Goal: Task Accomplishment & Management: Manage account settings

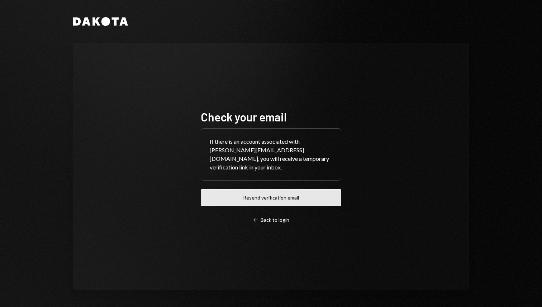
click at [256, 192] on button "Resend verification email" at bounding box center [271, 197] width 140 height 17
